Goal: Navigation & Orientation: Find specific page/section

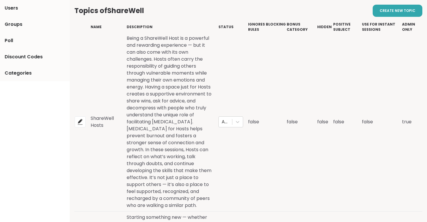
click at [155, 129] on div "Being a ShareWell Host is a powerful and rewarding experience — but it can also…" at bounding box center [170, 122] width 87 height 174
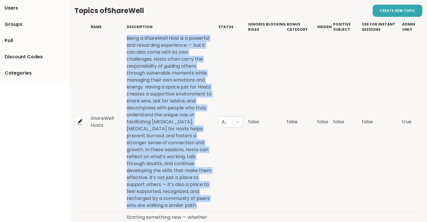
click at [155, 129] on div "Being a ShareWell Host is a powerful and rewarding experience — but it can also…" at bounding box center [170, 122] width 87 height 174
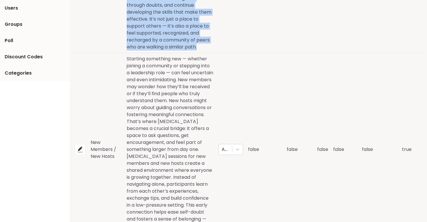
scroll to position [183, 0]
